Goal: Information Seeking & Learning: Learn about a topic

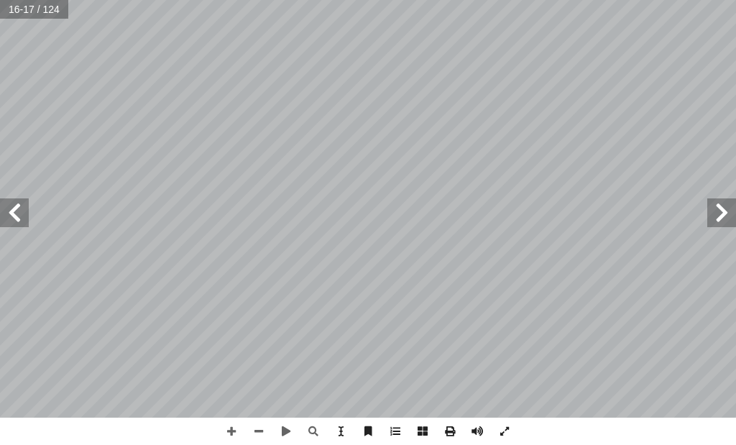
click at [303, 0] on html "الصفحة الرئيسية الصف الأول الصف الثاني الصف الثالث الصف الرابع الصف الخامس الصف…" at bounding box center [368, 48] width 736 height 97
click at [225, 431] on span at bounding box center [231, 431] width 27 height 27
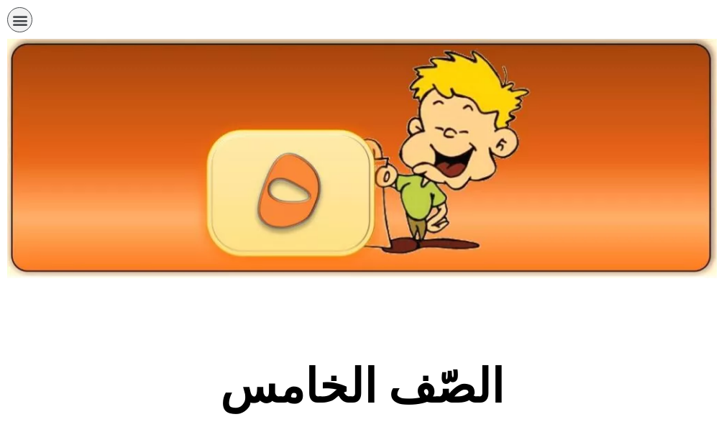
scroll to position [431, 0]
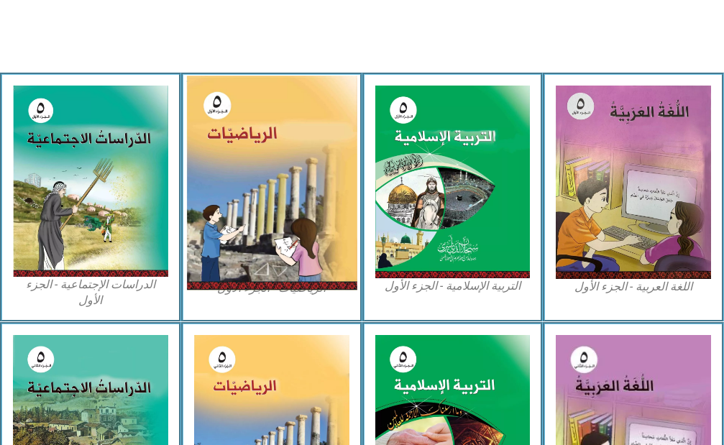
click at [310, 177] on img at bounding box center [271, 182] width 170 height 215
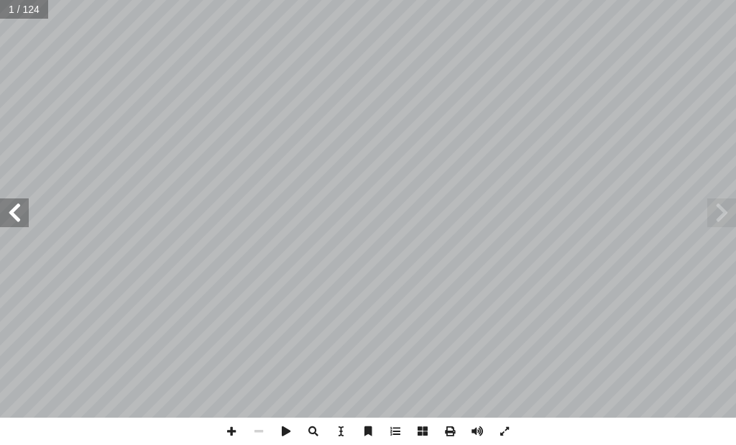
click at [27, 221] on span at bounding box center [14, 212] width 29 height 29
click at [22, 219] on span at bounding box center [14, 212] width 29 height 29
click at [22, 218] on span at bounding box center [14, 212] width 29 height 29
click at [22, 217] on span at bounding box center [14, 212] width 29 height 29
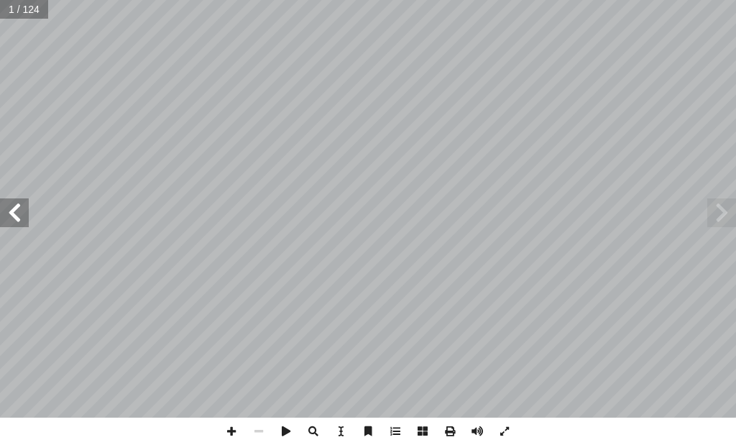
click at [20, 217] on span at bounding box center [14, 212] width 29 height 29
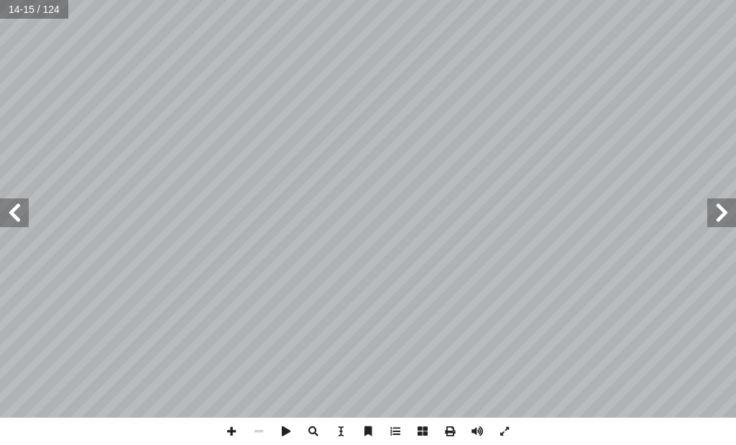
click at [20, 217] on span at bounding box center [14, 212] width 29 height 29
click at [233, 431] on span at bounding box center [231, 431] width 27 height 27
click at [233, 428] on span at bounding box center [231, 431] width 27 height 27
